Goal: Information Seeking & Learning: Learn about a topic

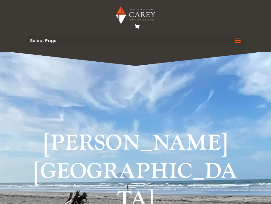
click at [239, 38] on span at bounding box center [238, 44] width 10 height 17
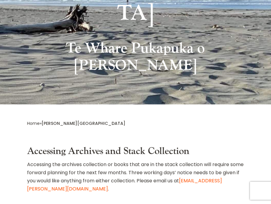
scroll to position [187, 0]
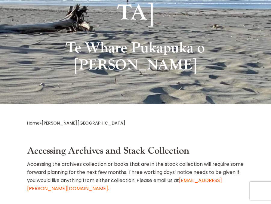
click at [34, 120] on link "Home" at bounding box center [33, 123] width 13 height 6
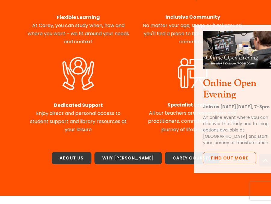
scroll to position [461, 0]
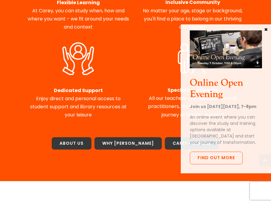
drag, startPoint x: 51, startPoint y: 109, endPoint x: 49, endPoint y: 106, distance: 3.2
click at [51, 109] on p "Dedicated Support Enjoy direct and personal access to student support and libra…" at bounding box center [78, 102] width 103 height 33
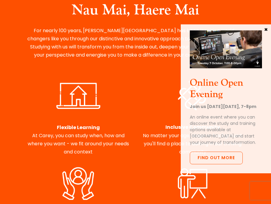
scroll to position [0, 0]
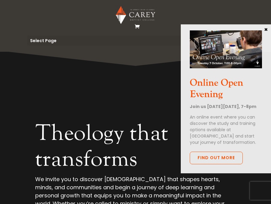
click at [128, 14] on img at bounding box center [135, 15] width 39 height 18
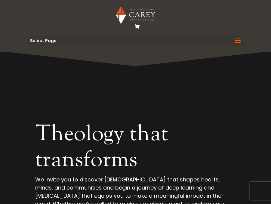
click at [238, 42] on span at bounding box center [238, 44] width 10 height 17
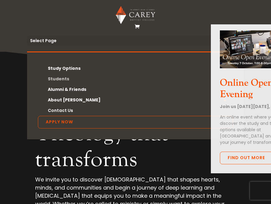
click at [50, 78] on link "Students" at bounding box center [135, 79] width 195 height 11
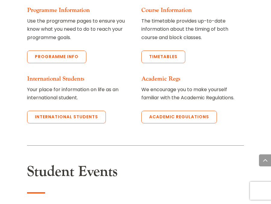
scroll to position [1215, 0]
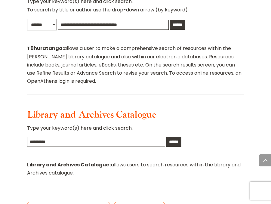
scroll to position [448, 0]
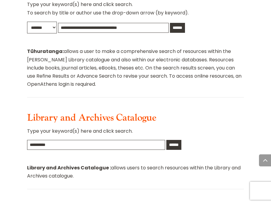
click at [83, 127] on p "Type your keyword(s) here and click search." at bounding box center [135, 133] width 217 height 13
click at [82, 140] on input "text" at bounding box center [96, 145] width 138 height 10
type input "**********"
click at [166, 140] on input "******" at bounding box center [173, 145] width 15 height 10
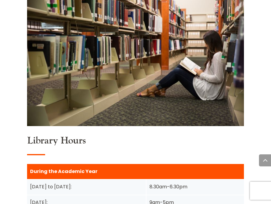
scroll to position [721, 0]
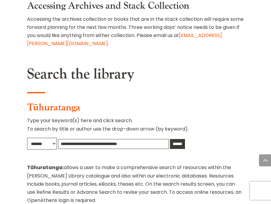
scroll to position [333, 0]
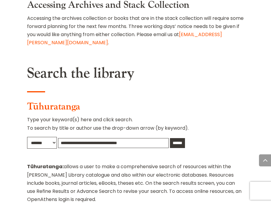
click at [79, 138] on input "text" at bounding box center [113, 143] width 111 height 10
click at [70, 138] on input "text" at bounding box center [113, 143] width 111 height 10
type input "**********"
click at [170, 138] on input "******" at bounding box center [177, 143] width 15 height 10
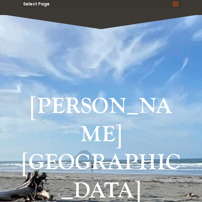
scroll to position [39, 0]
